Goal: Information Seeking & Learning: Check status

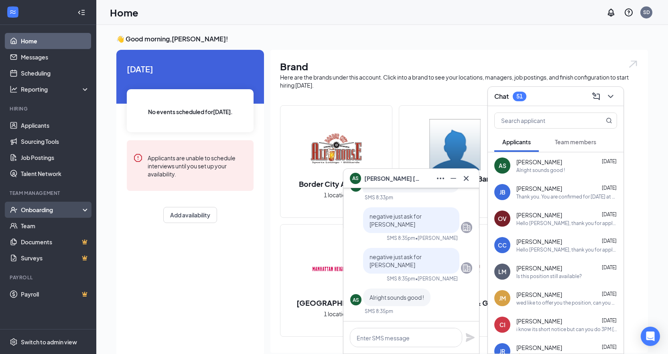
click at [37, 212] on div "Onboarding" at bounding box center [52, 210] width 62 height 8
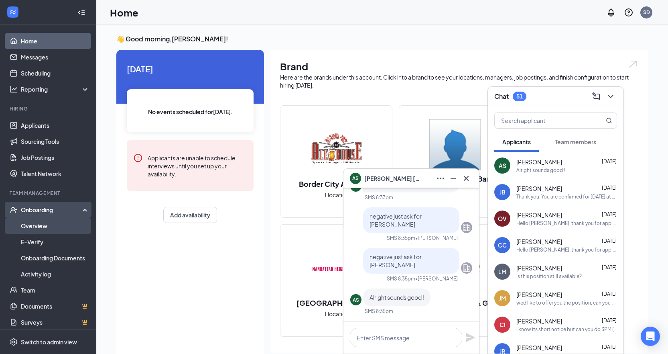
click at [40, 228] on link "Overview" at bounding box center [55, 226] width 69 height 16
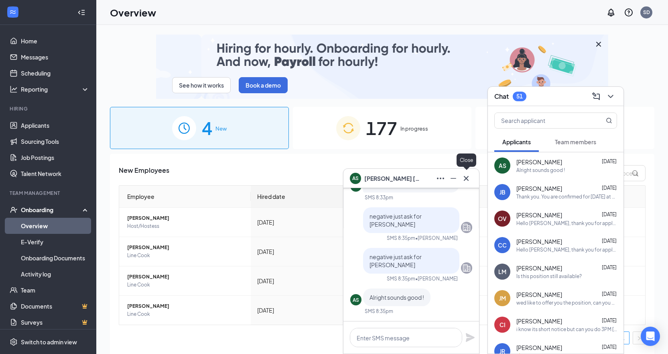
click at [468, 178] on icon "Cross" at bounding box center [467, 178] width 10 height 10
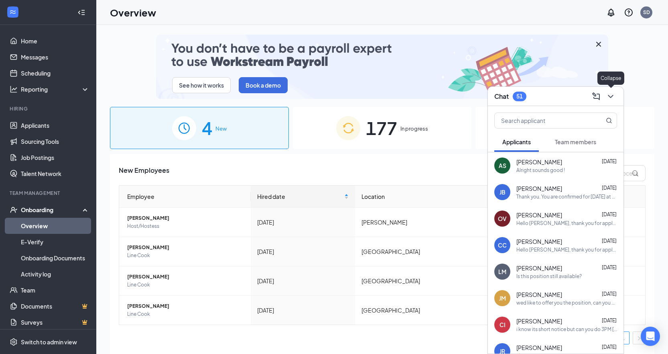
click at [614, 96] on icon "ChevronDown" at bounding box center [611, 97] width 10 height 10
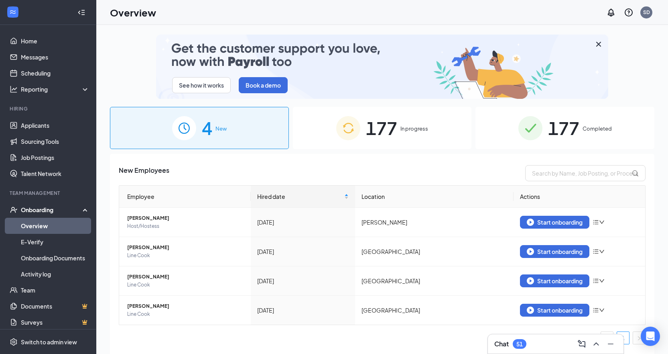
click at [396, 125] on span "177" at bounding box center [381, 128] width 31 height 28
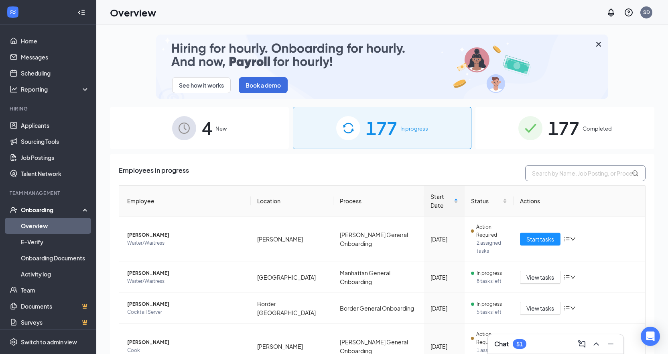
click at [575, 173] on input "text" at bounding box center [586, 173] width 120 height 16
type input "d"
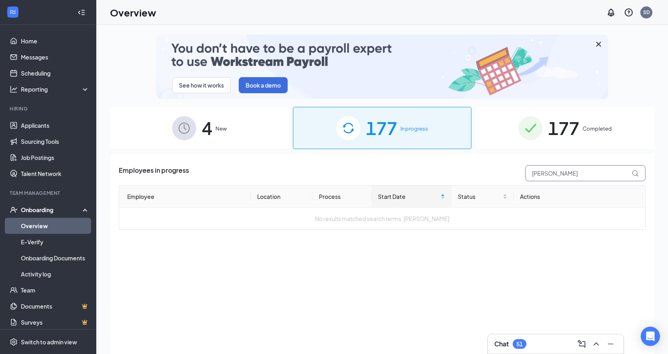
drag, startPoint x: 557, startPoint y: 172, endPoint x: 513, endPoint y: 165, distance: 45.1
click at [513, 165] on div "Employees in progress [GEOGRAPHIC_DATA]" at bounding box center [382, 173] width 527 height 16
type input "[PERSON_NAME]"
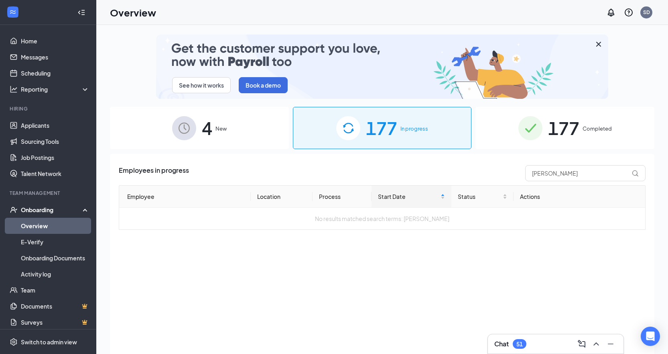
click at [557, 128] on span "177" at bounding box center [563, 128] width 31 height 28
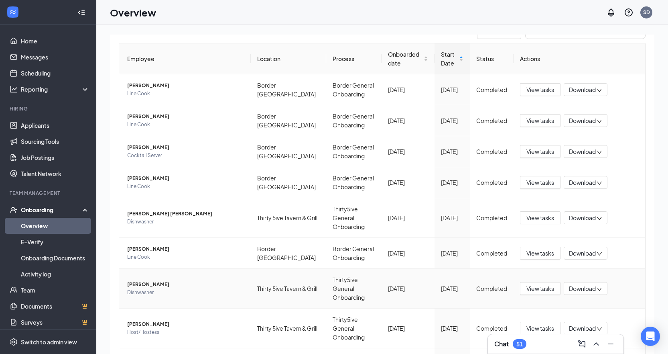
scroll to position [119, 0]
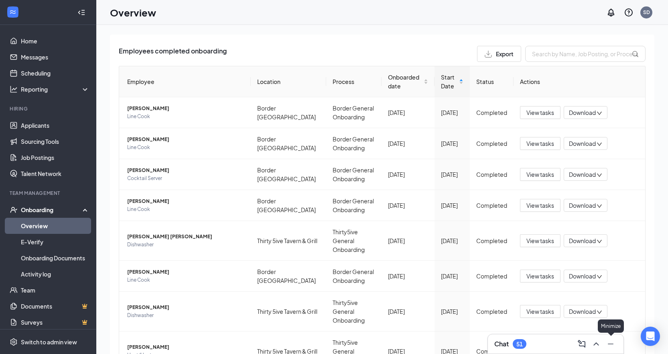
click at [613, 343] on icon "Minimize" at bounding box center [611, 344] width 10 height 10
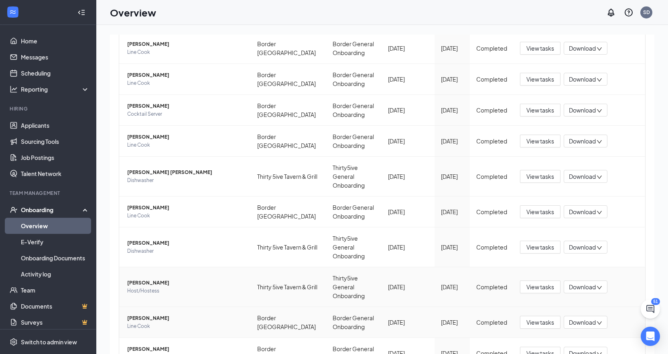
scroll to position [200, 0]
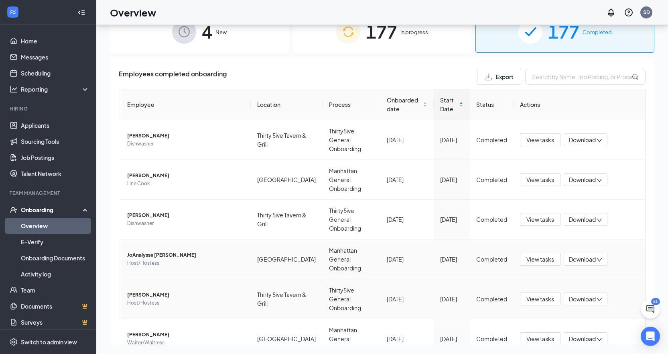
scroll to position [22, 0]
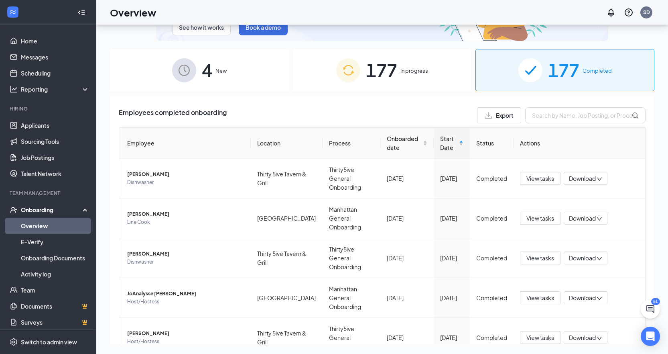
click at [399, 79] on div "177 In progress" at bounding box center [382, 70] width 179 height 42
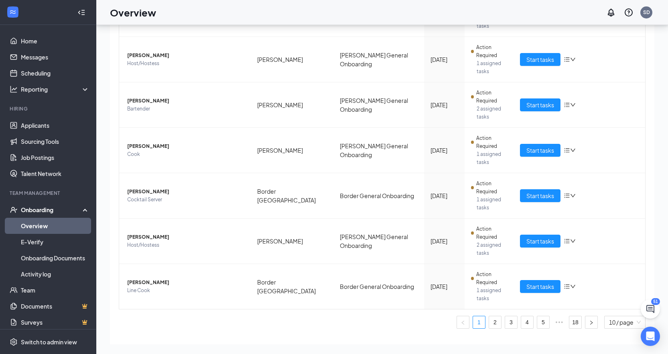
scroll to position [315, 0]
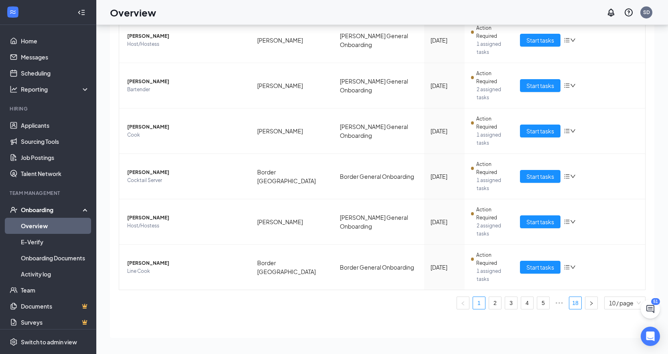
click at [570, 305] on link "18" at bounding box center [576, 303] width 12 height 12
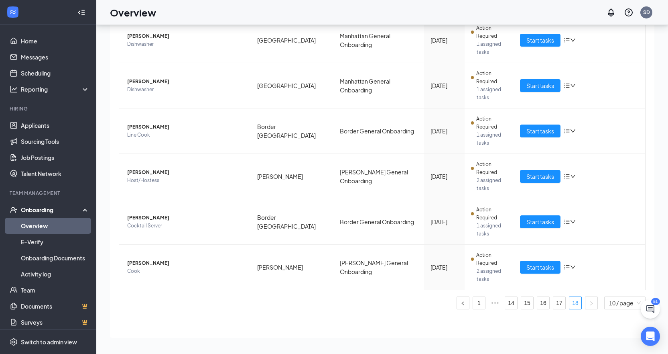
scroll to position [208, 0]
click at [147, 218] on span "[PERSON_NAME]" at bounding box center [185, 218] width 117 height 8
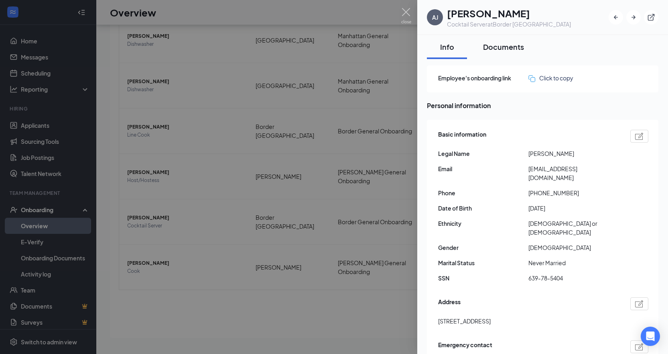
click at [508, 48] on div "Documents" at bounding box center [503, 47] width 41 height 10
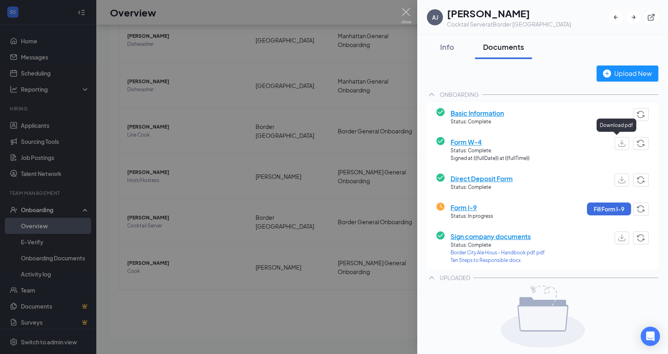
click at [619, 145] on img "button" at bounding box center [622, 143] width 7 height 7
click at [619, 181] on img "button" at bounding box center [622, 179] width 7 height 7
click at [407, 12] on img at bounding box center [406, 16] width 10 height 16
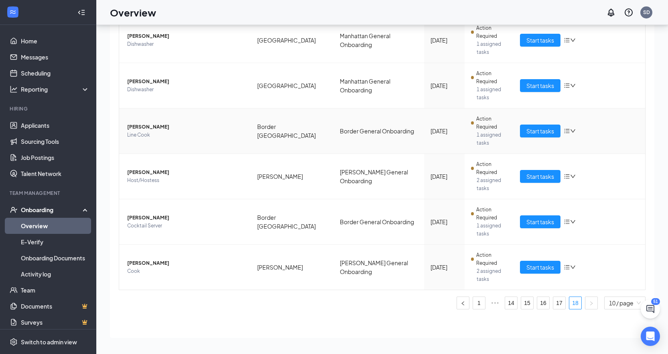
click at [139, 132] on span "Line Cook" at bounding box center [185, 135] width 117 height 8
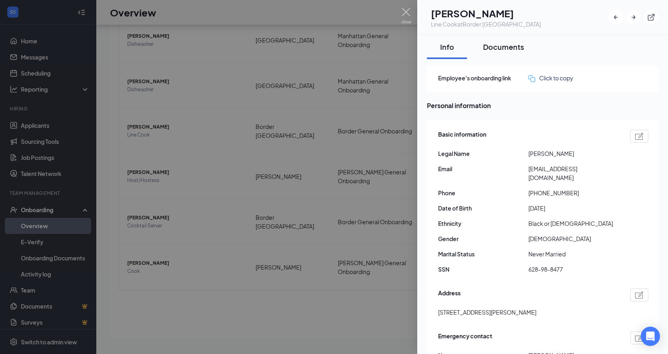
click at [507, 48] on div "Documents" at bounding box center [503, 47] width 41 height 10
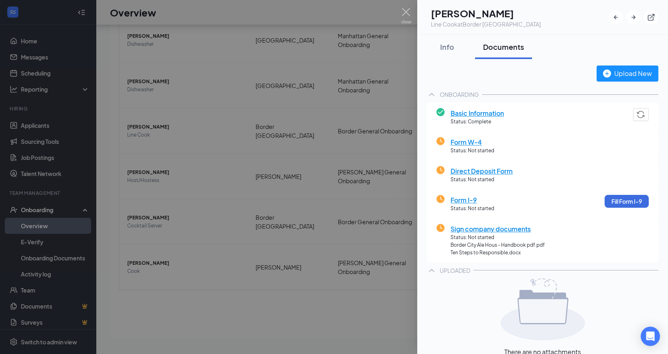
click at [463, 111] on span "Basic Information" at bounding box center [477, 113] width 53 height 10
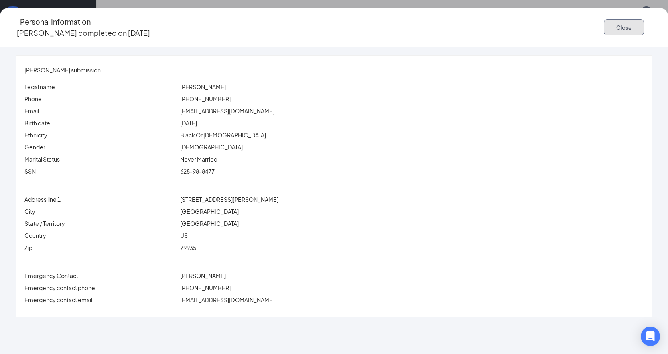
click at [604, 20] on button "Close" at bounding box center [624, 27] width 40 height 16
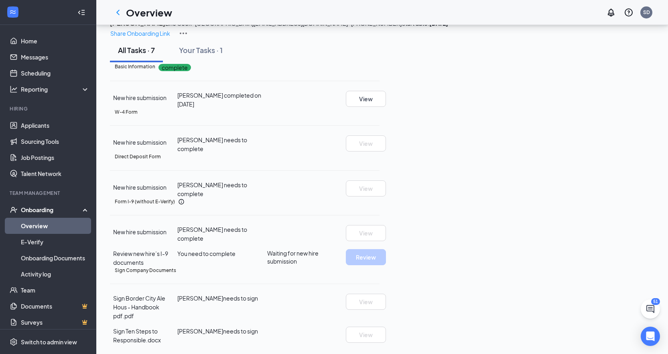
scroll to position [120, 0]
click at [37, 227] on link "Overview" at bounding box center [55, 226] width 69 height 16
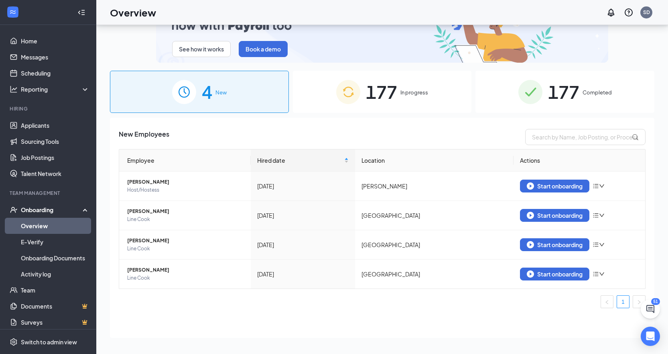
click at [375, 92] on span "177" at bounding box center [381, 92] width 31 height 28
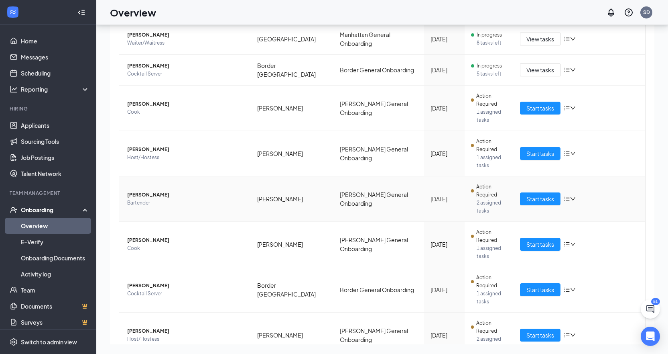
scroll to position [315, 0]
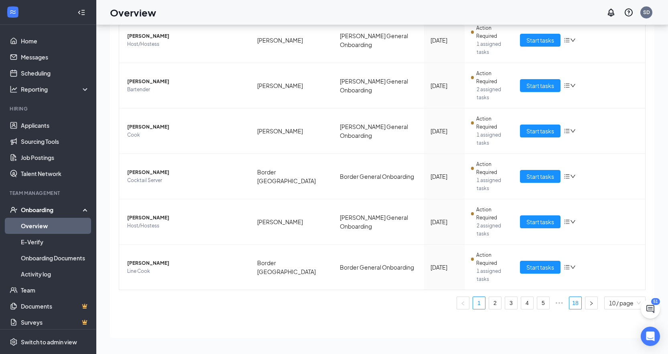
click at [571, 304] on link "18" at bounding box center [576, 303] width 12 height 12
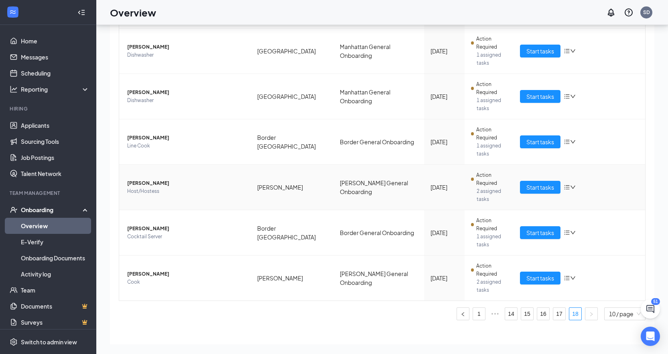
scroll to position [208, 0]
